Goal: Task Accomplishment & Management: Complete application form

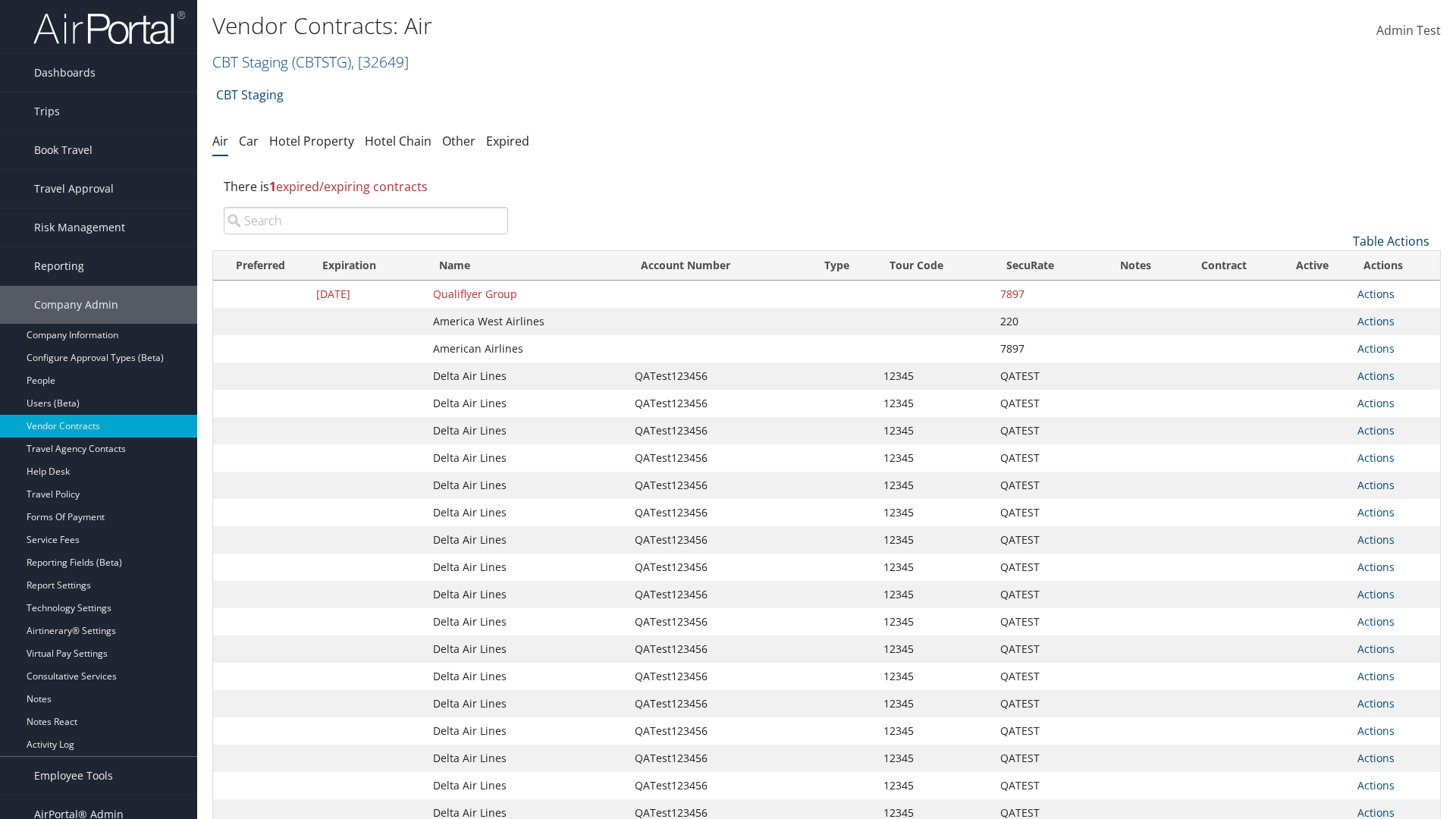
click at [1391, 241] on link "Table Actions" at bounding box center [1391, 242] width 77 height 17
click at [1341, 265] on link "Create New Contract" at bounding box center [1340, 264] width 199 height 26
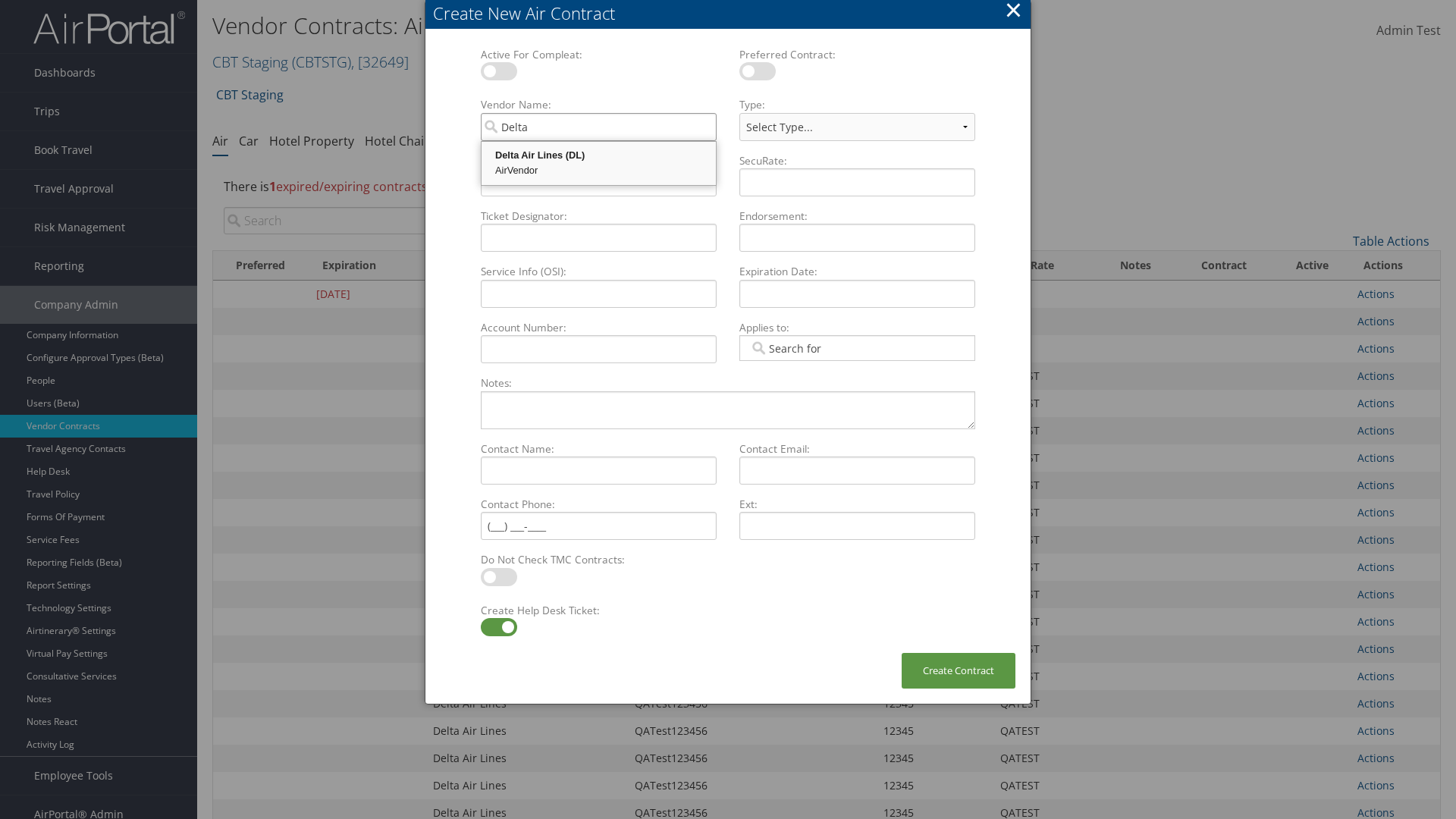
type input "Delta Air Lines"
select select "[object Object]"
type input "Delta Air Lines"
type input "QATest123456"
type input "12345"
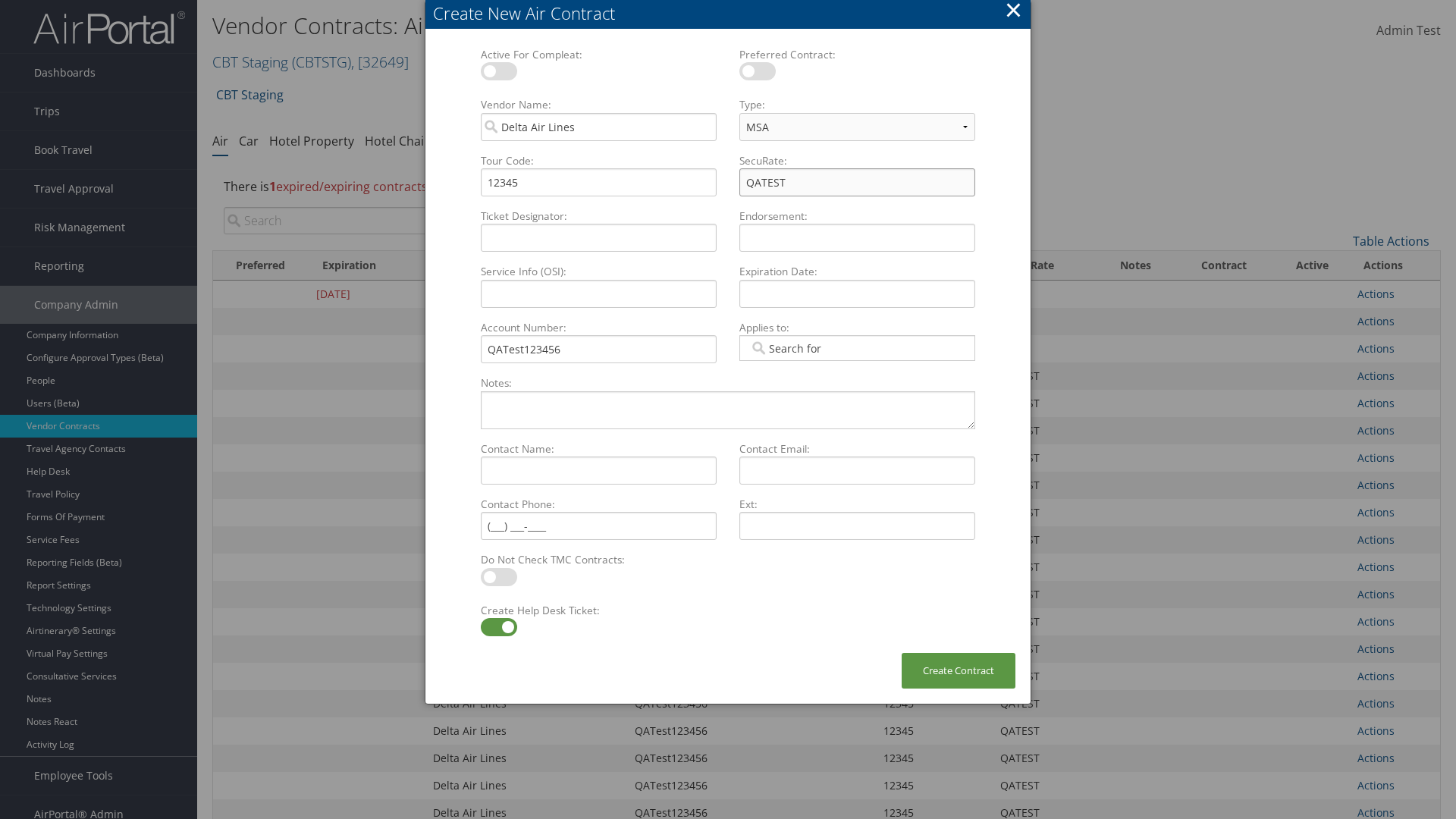
type input "QATEST"
click at [498, 627] on label at bounding box center [499, 627] width 36 height 18
click at [498, 627] on input "checkbox" at bounding box center [493, 630] width 10 height 10
checkbox input "false"
click at [959, 670] on button "Create Contract" at bounding box center [959, 671] width 114 height 36
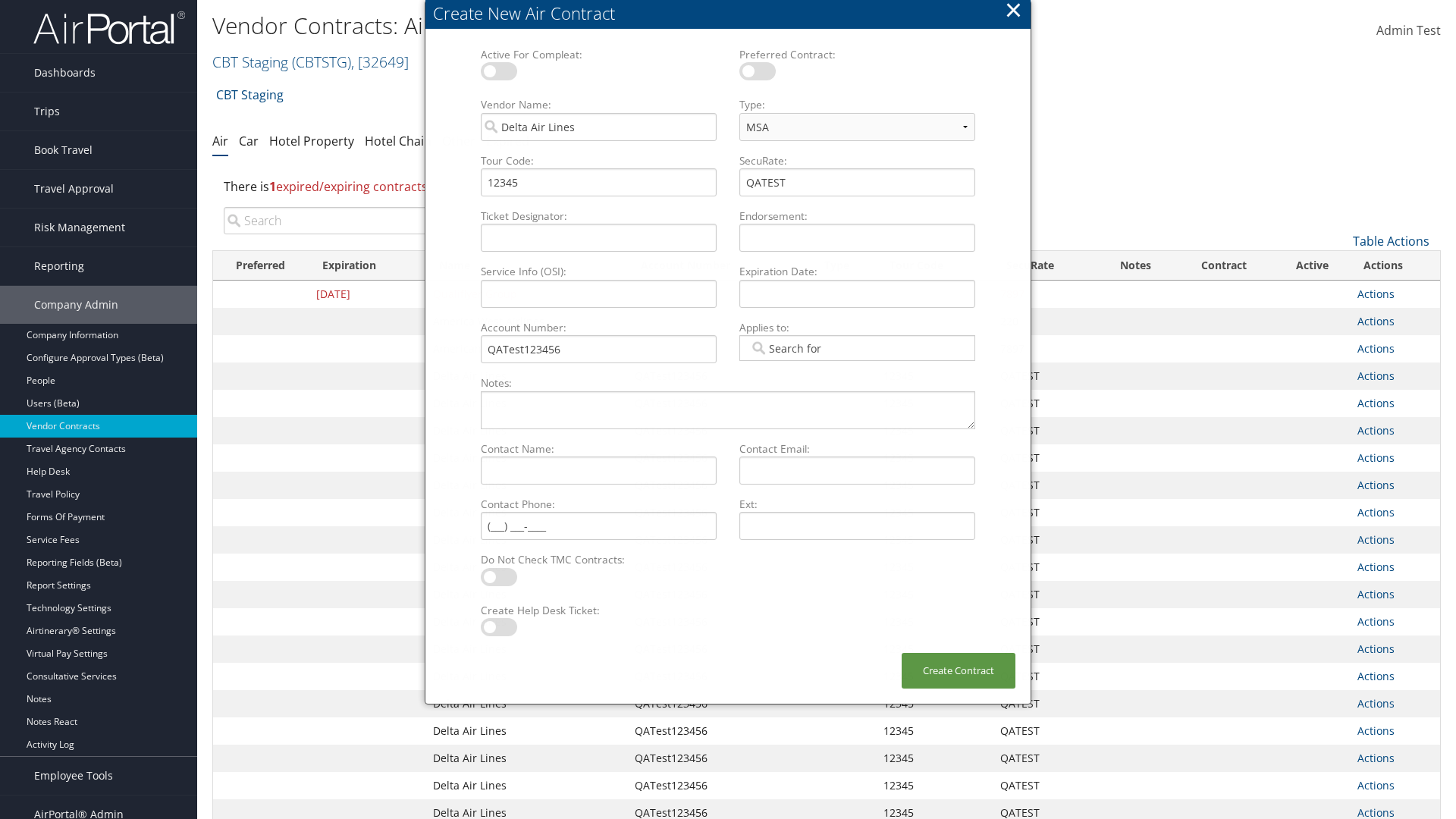
click at [366, 221] on input "search" at bounding box center [366, 220] width 284 height 27
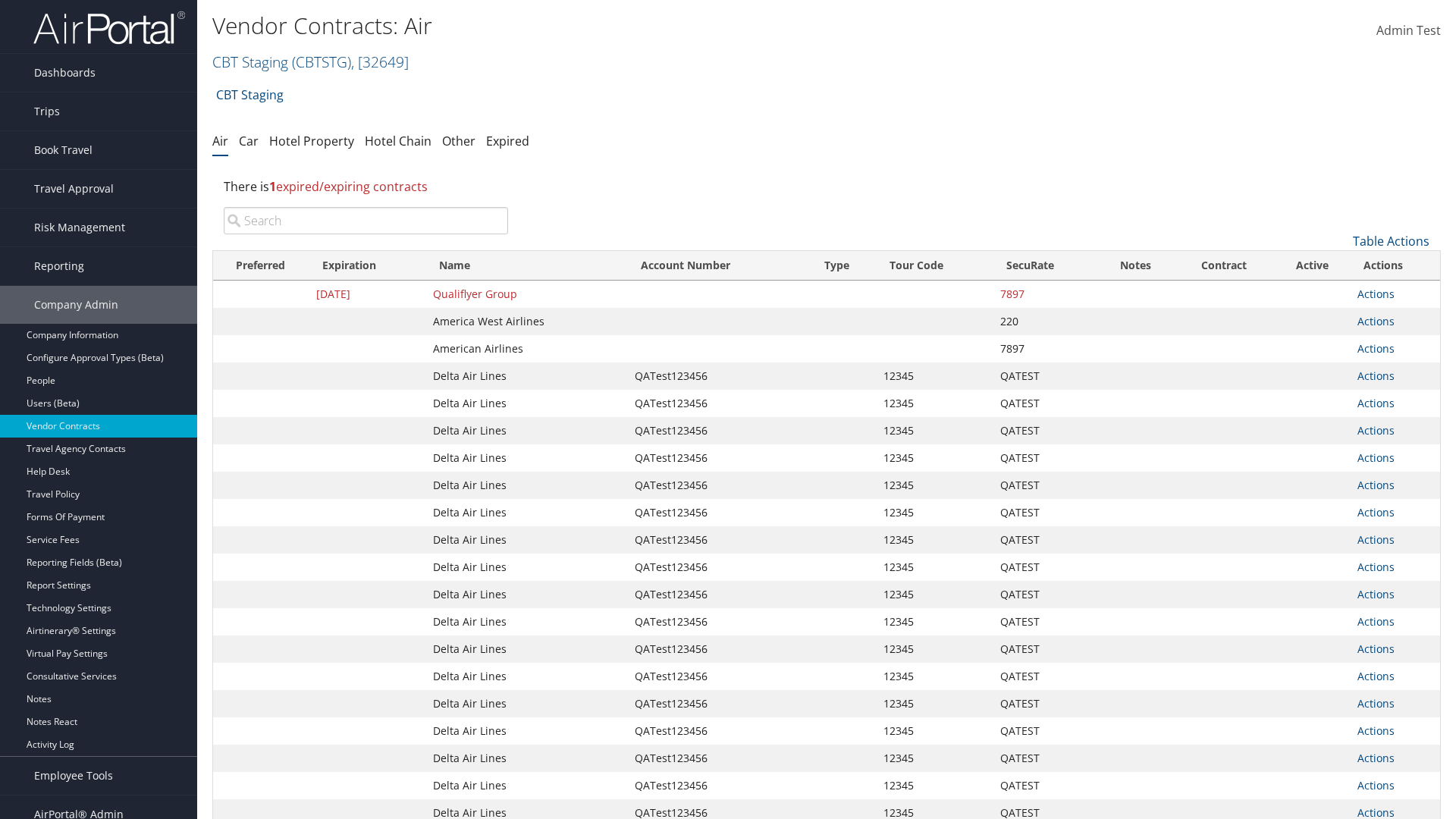
type input "QATest123456"
